Goal: Task Accomplishment & Management: Manage account settings

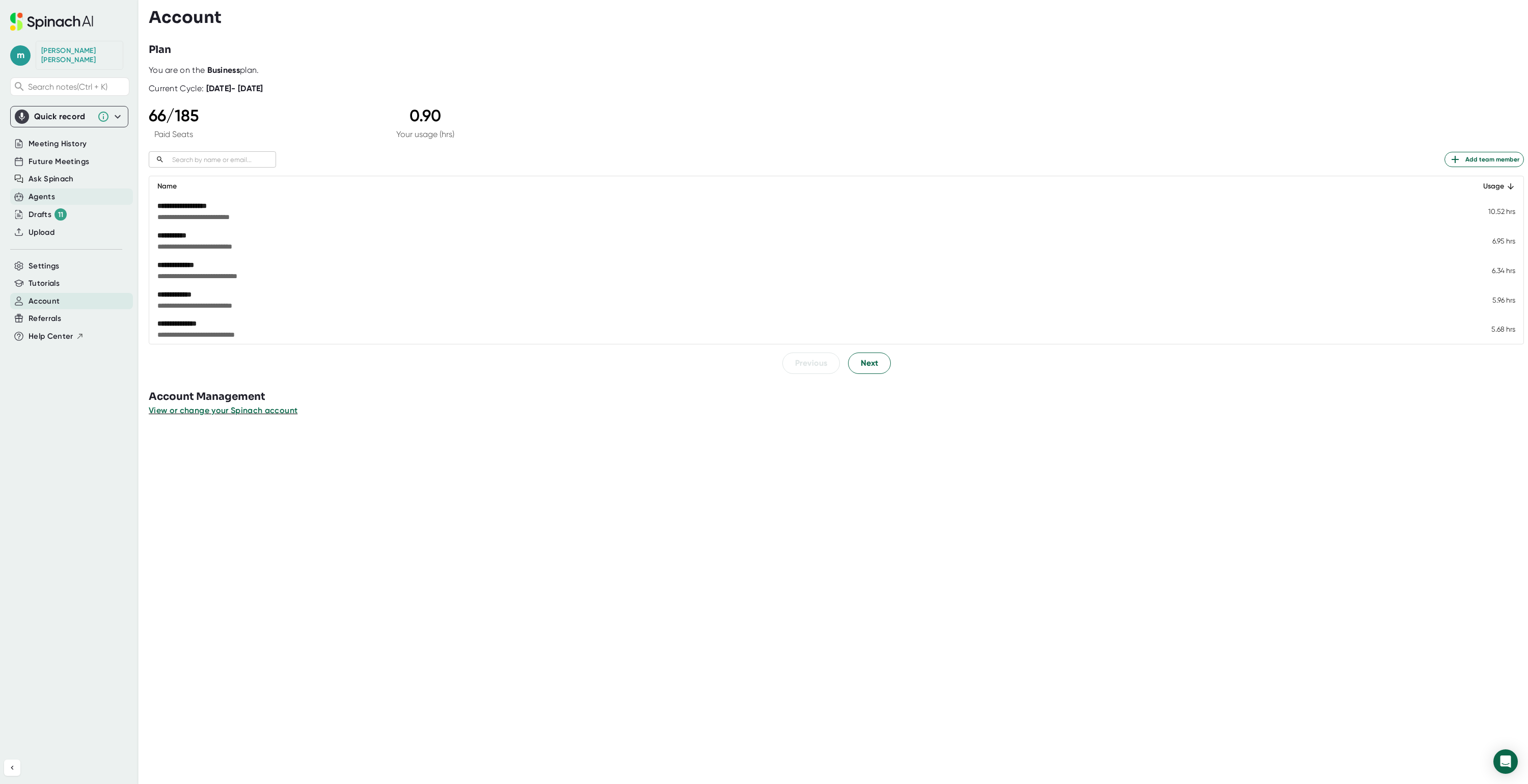
click at [39, 191] on div "Agents" at bounding box center [42, 196] width 26 height 11
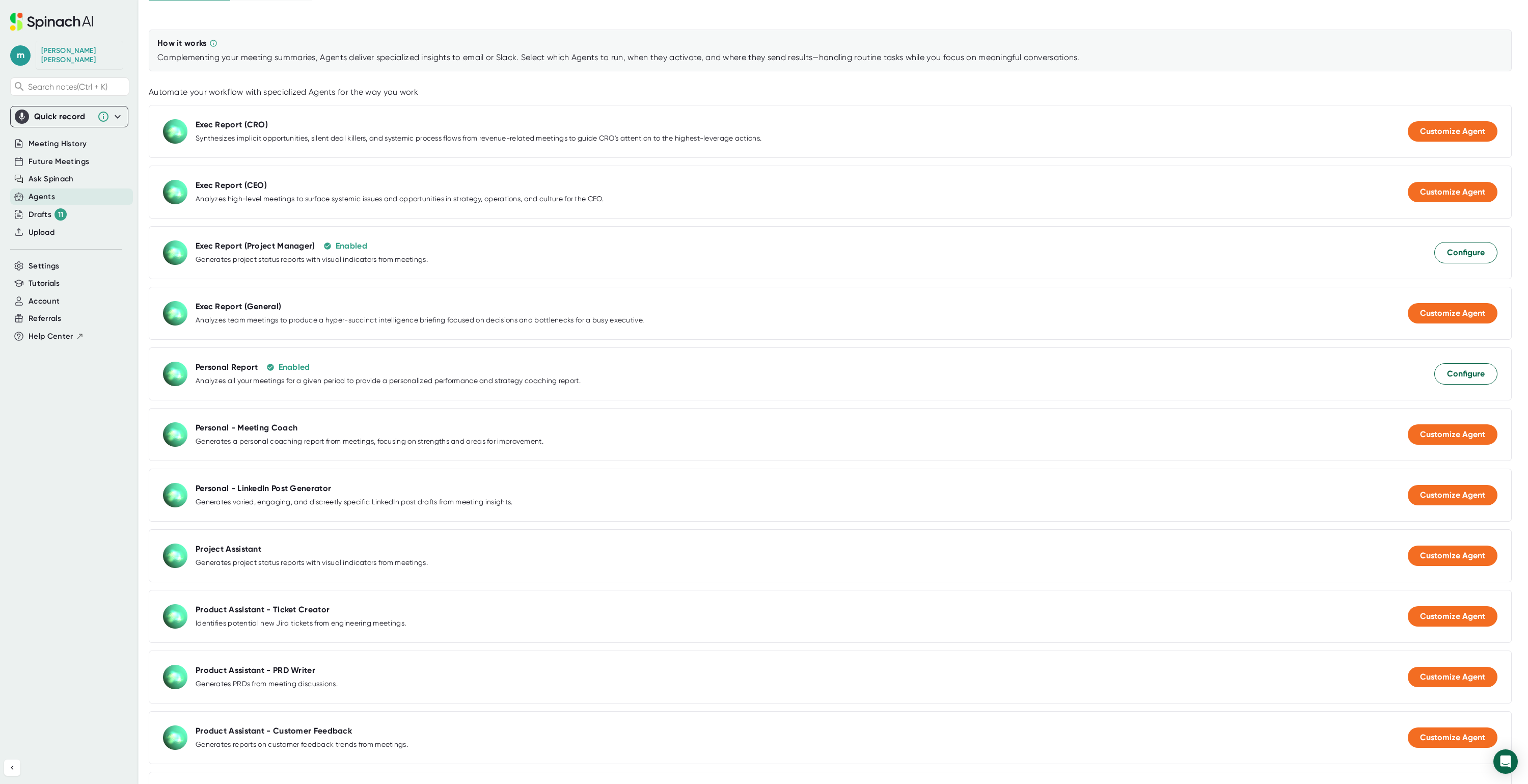
scroll to position [153, 0]
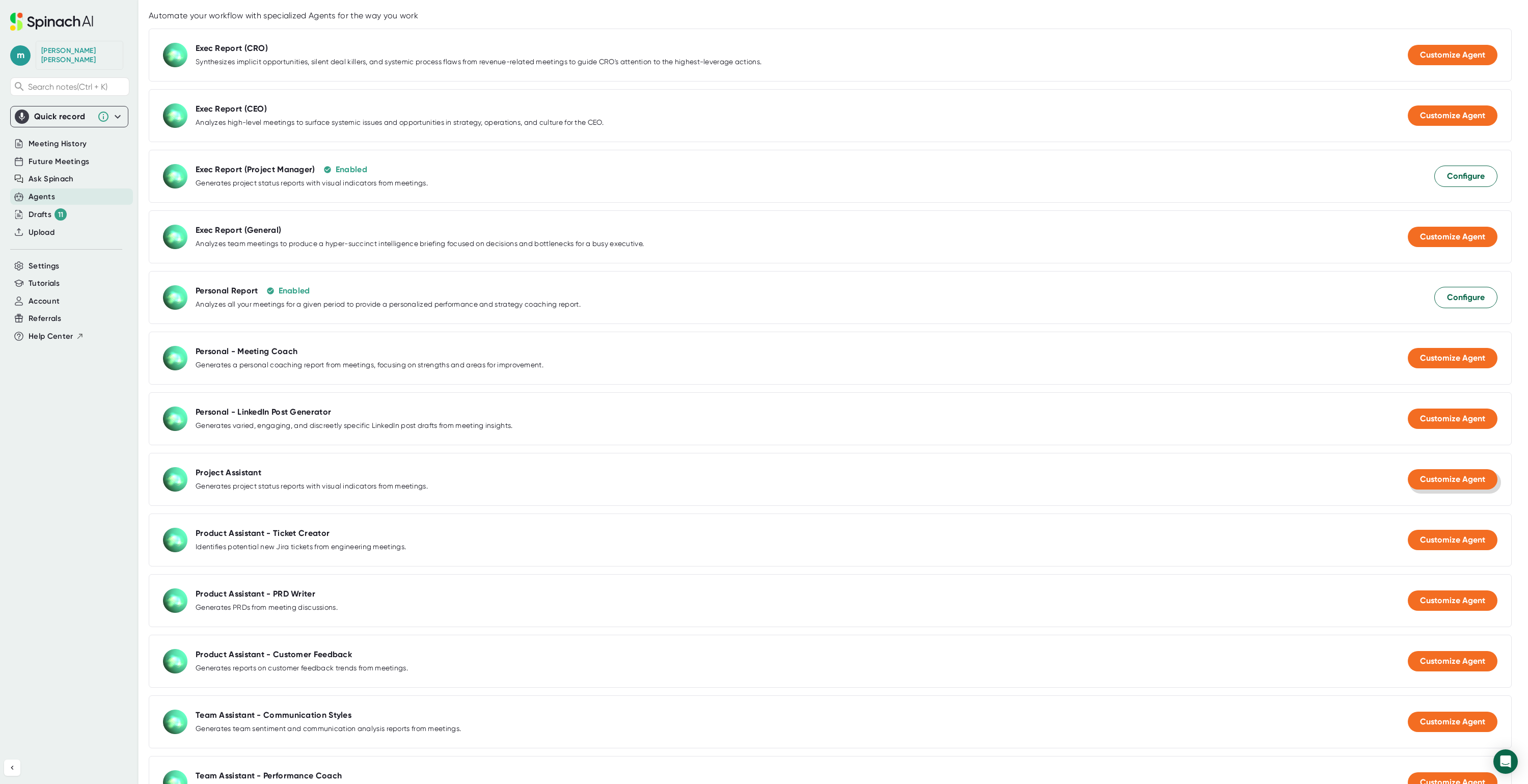
click at [1435, 484] on span "Customize Agent" at bounding box center [1453, 479] width 65 height 10
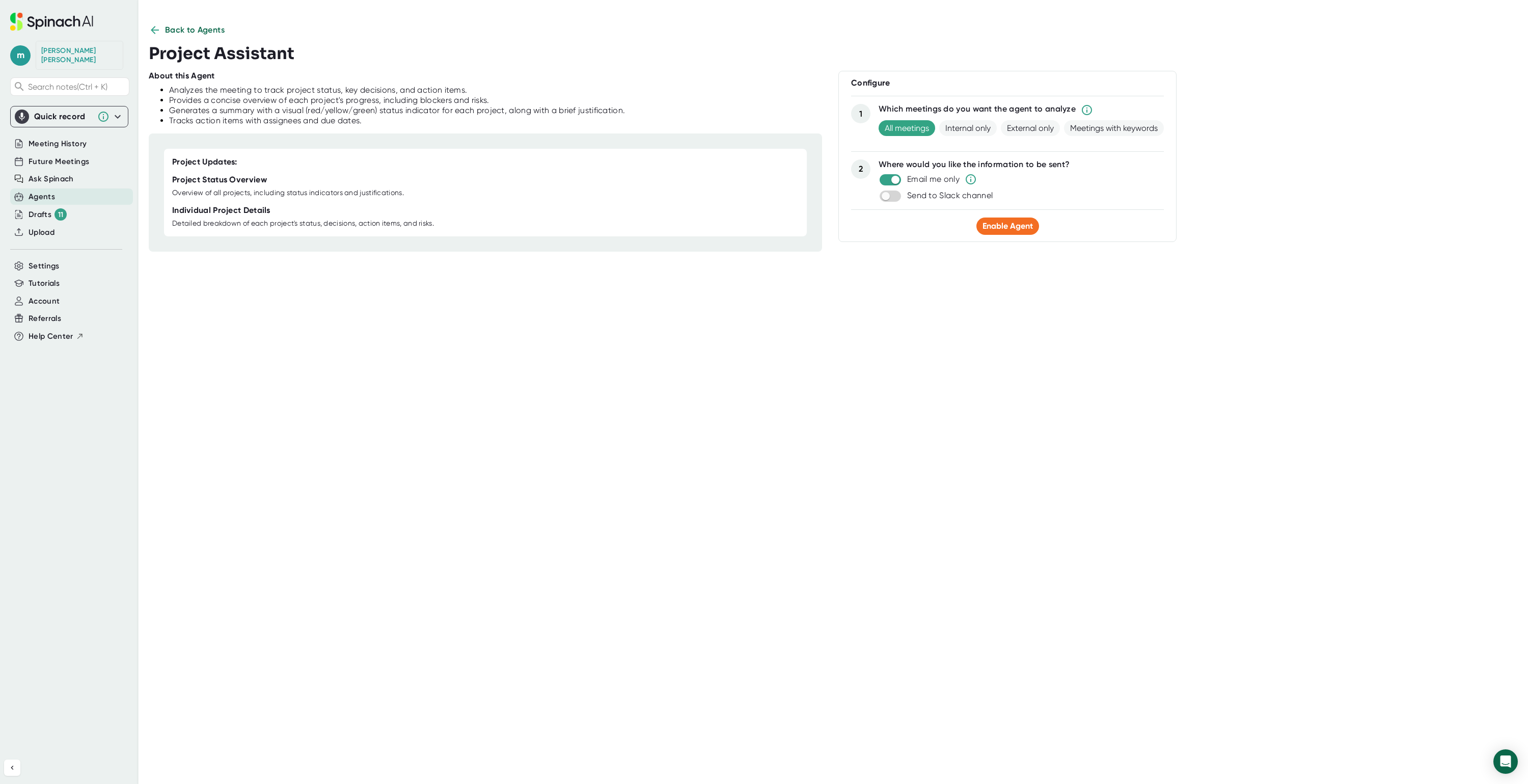
scroll to position [0, 0]
click at [998, 228] on span "Enable Agent" at bounding box center [1007, 225] width 50 height 10
click at [43, 191] on div "Agents" at bounding box center [42, 196] width 26 height 11
click at [198, 31] on span "Back to Agents" at bounding box center [195, 30] width 61 height 12
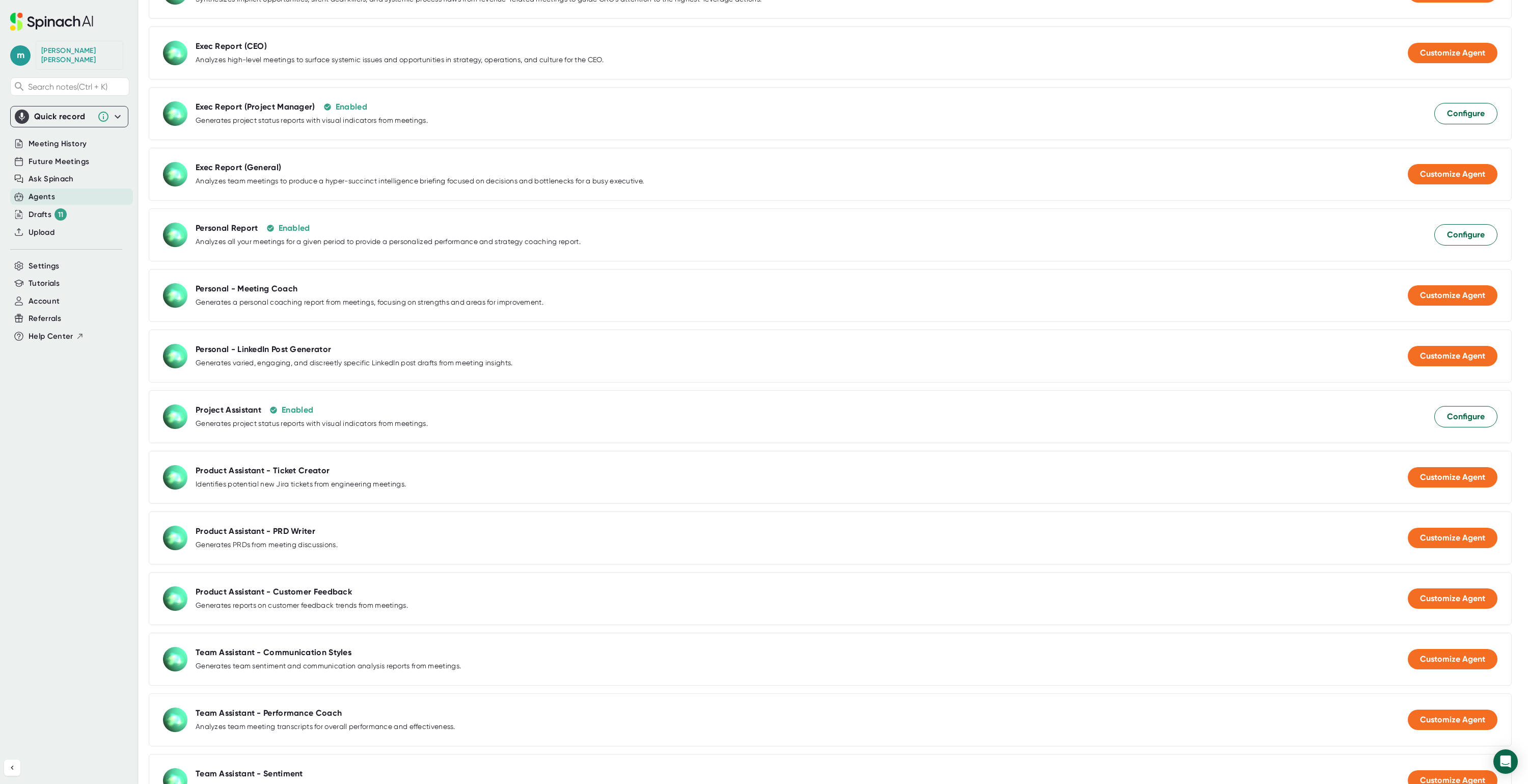
scroll to position [217, 0]
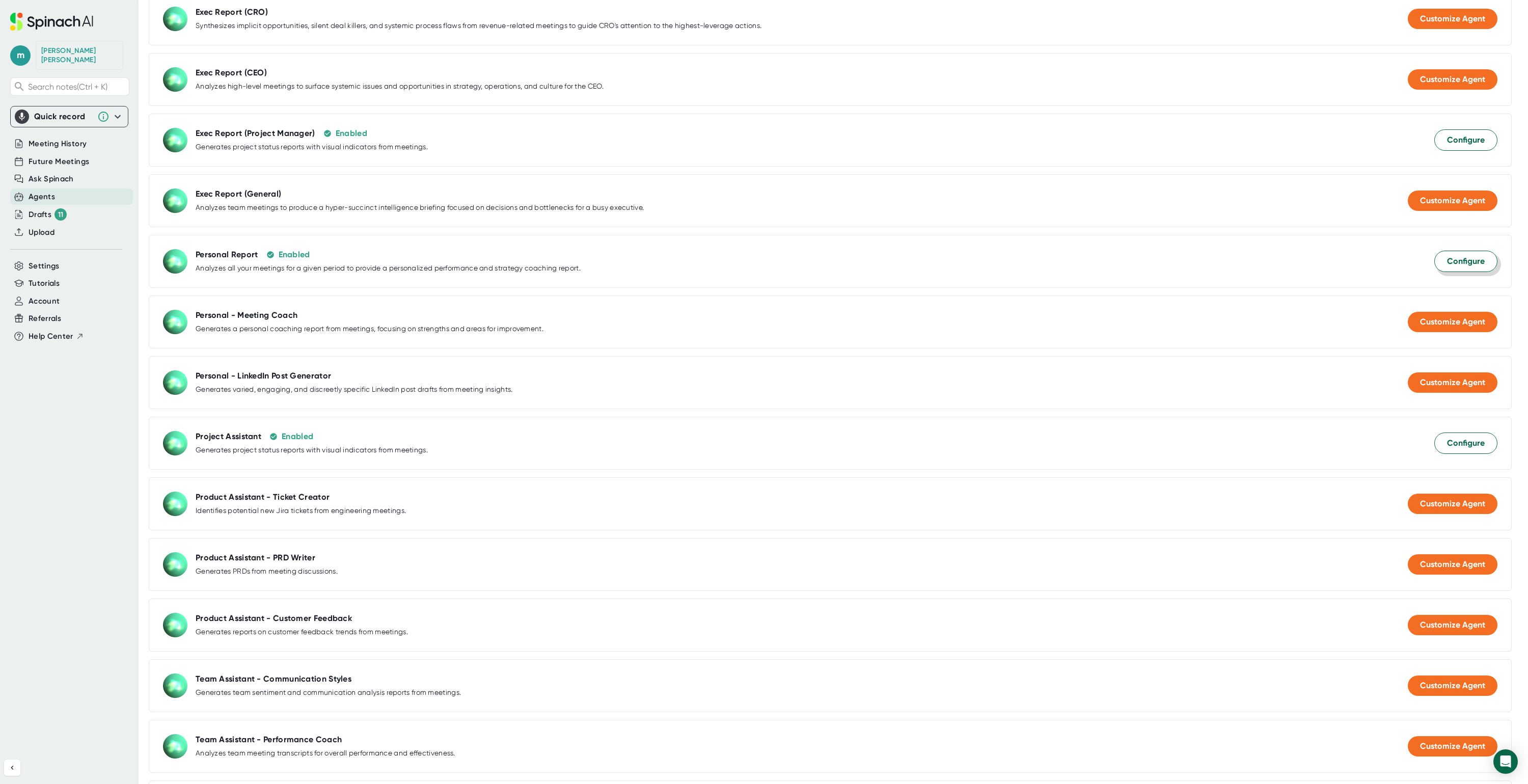
click at [1449, 266] on span "Configure" at bounding box center [1466, 261] width 38 height 12
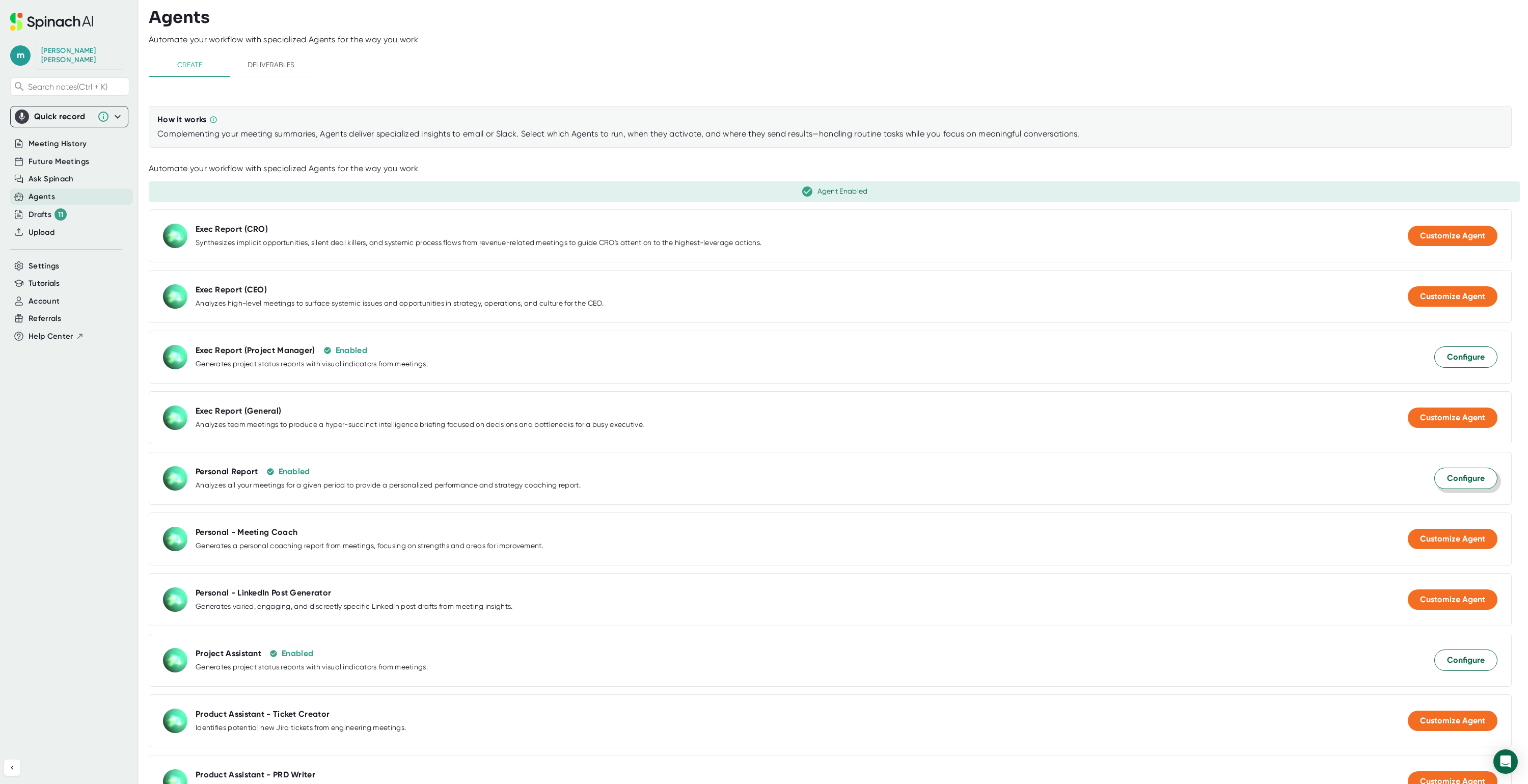
select select "09:00"
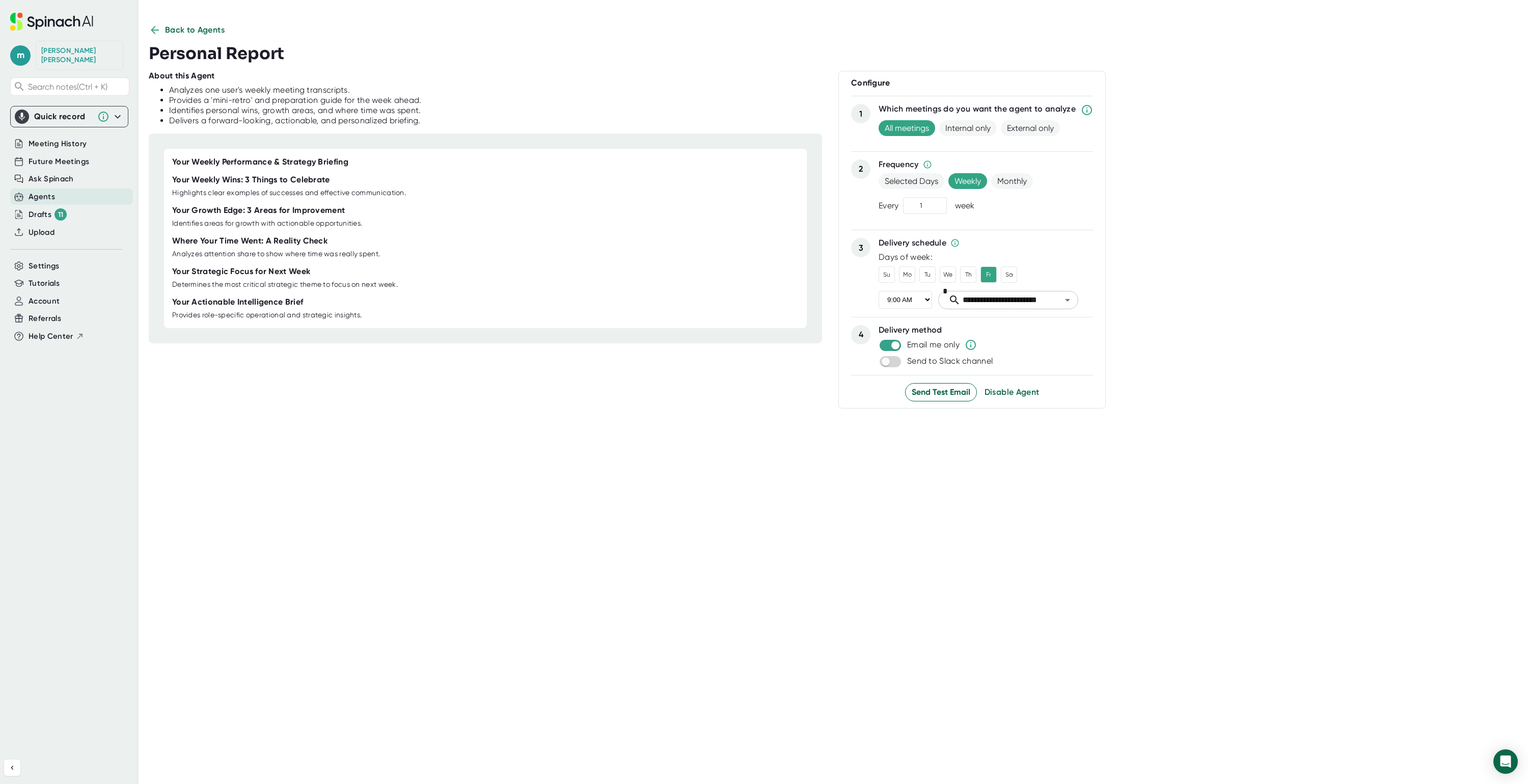
click at [151, 29] on icon at bounding box center [155, 30] width 12 height 12
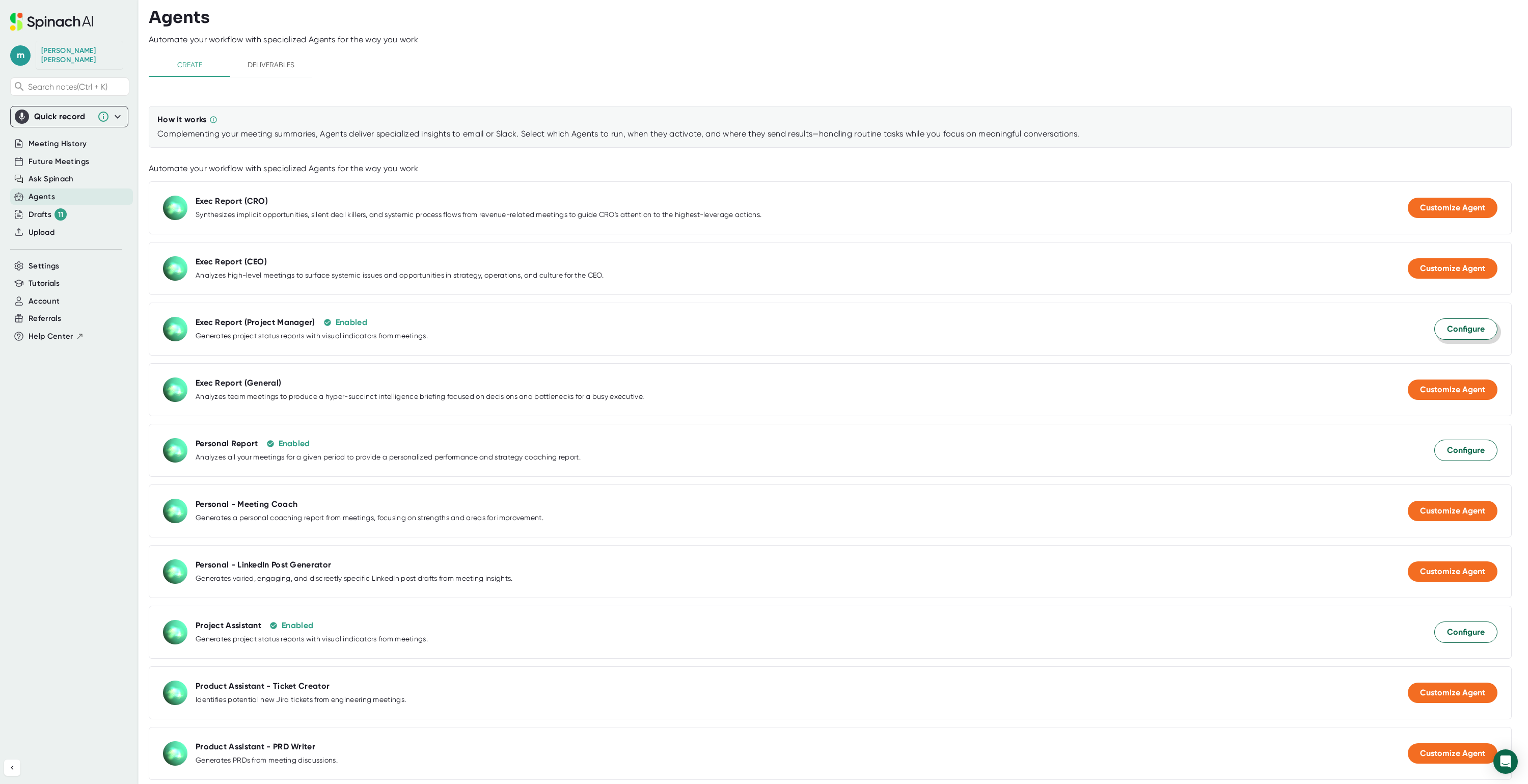
click at [1434, 329] on button "Configure" at bounding box center [1466, 329] width 63 height 21
select select "14:00"
